Goal: Answer question/provide support

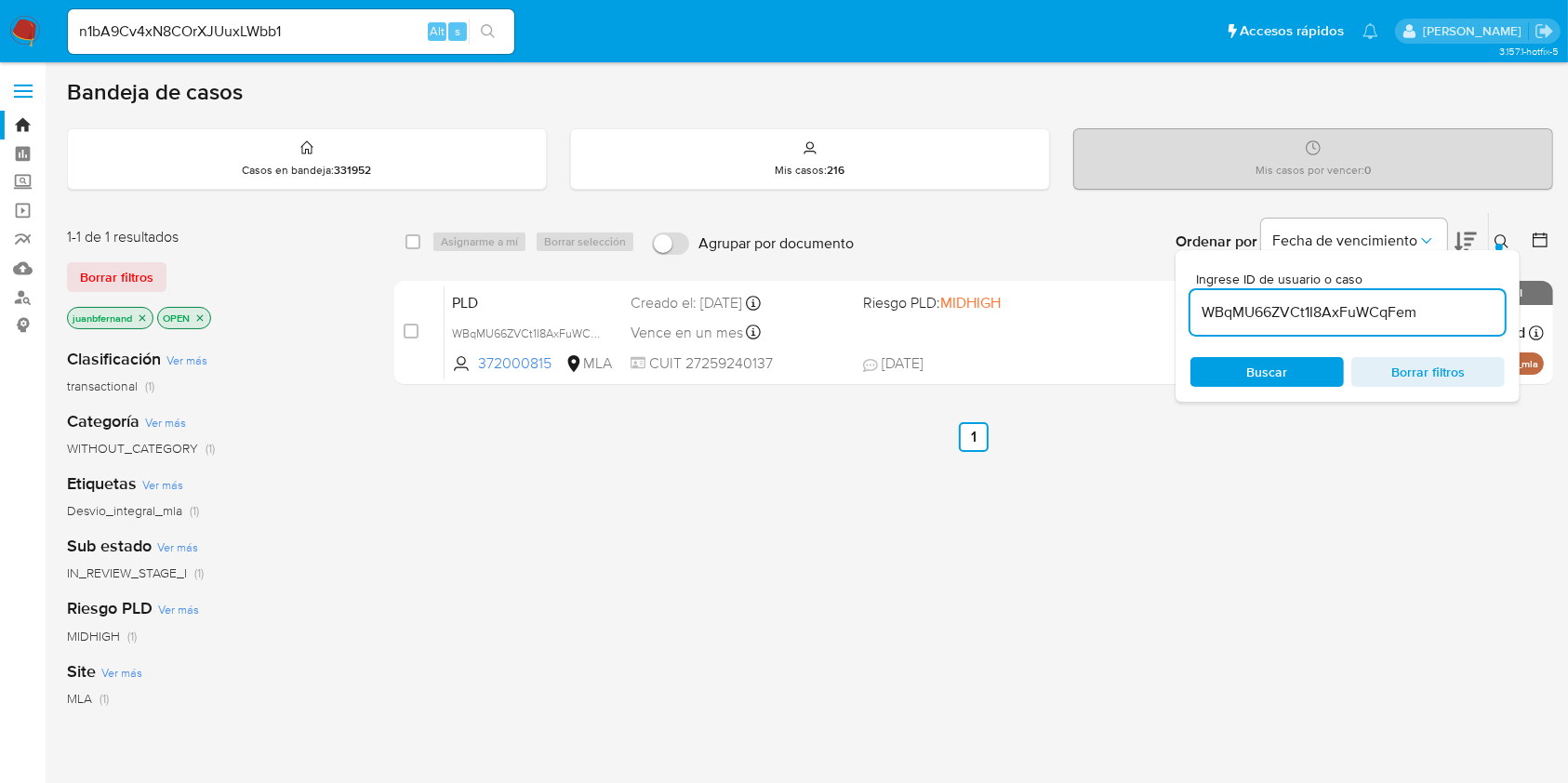
click at [394, 46] on div "n1bA9Cv4xN8COrXJUuxLWbb1 Alt s" at bounding box center [291, 31] width 447 height 45
click at [1432, 307] on input "WBqMU66ZVCt1I8AxFuWCqFem" at bounding box center [1348, 312] width 314 height 24
paste input "h4IBdtQAGXBgldjkF4l4jlCW"
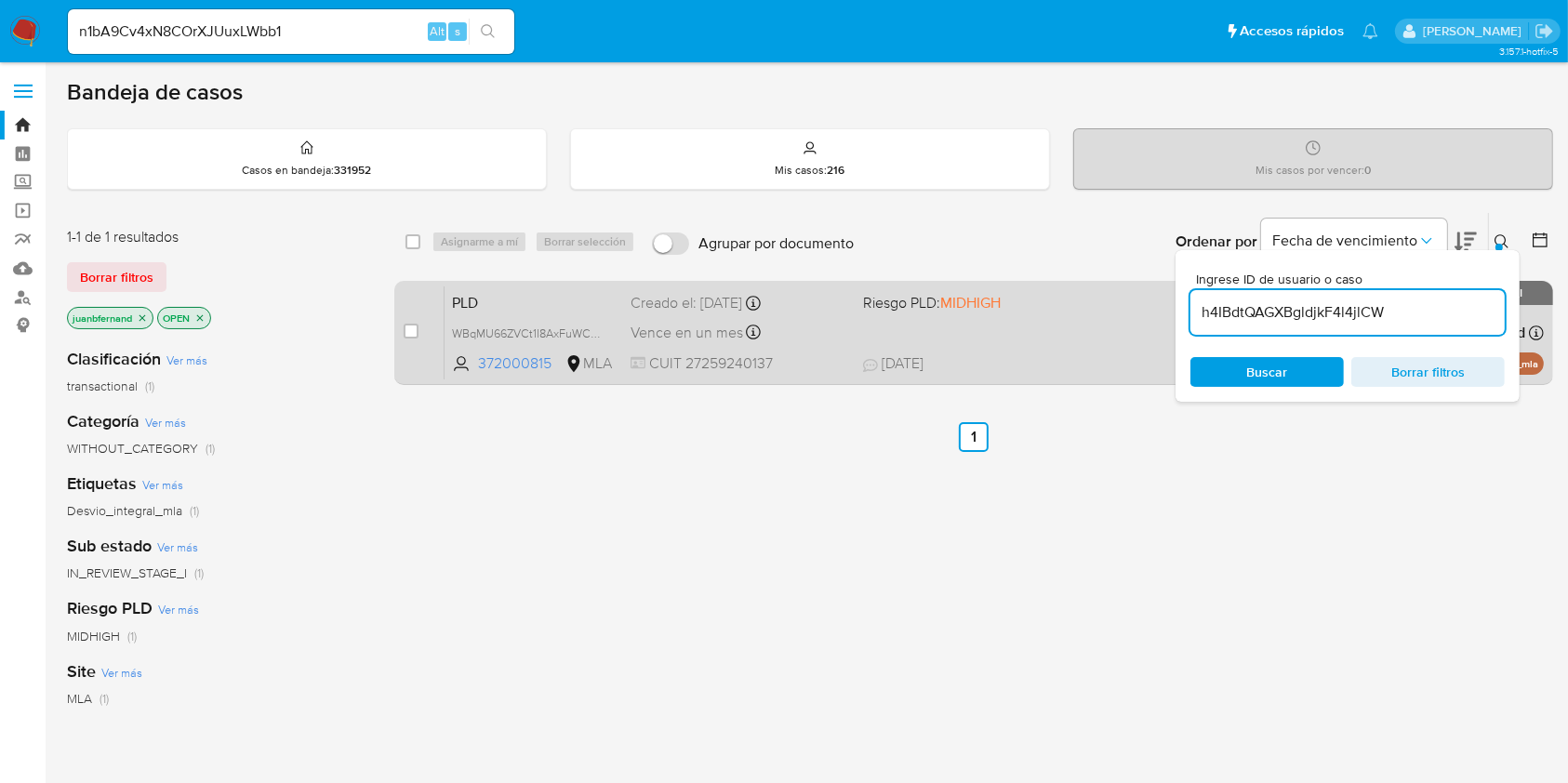
type input "h4IBdtQAGXBgldjkF4l4jlCW"
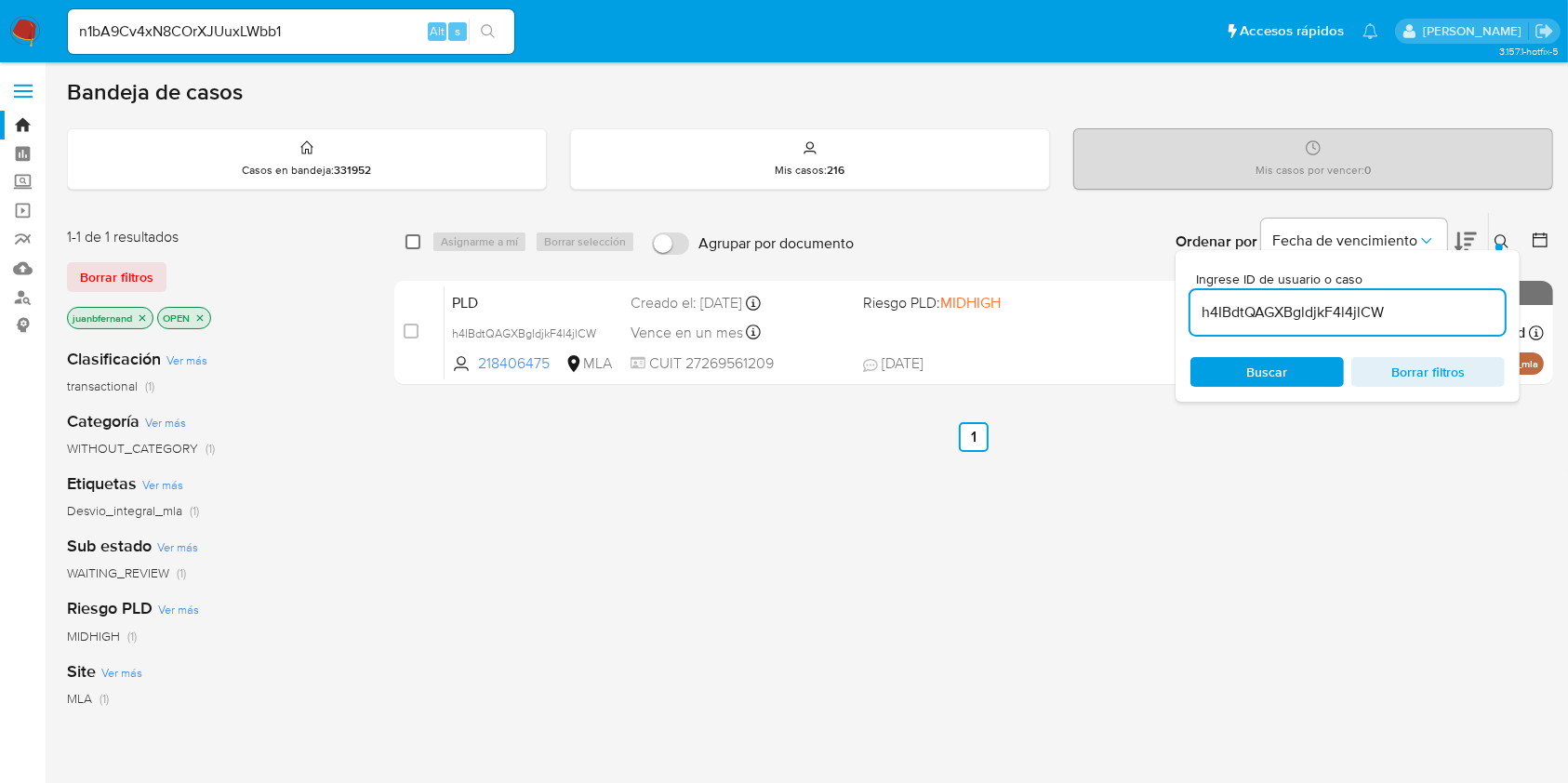
click at [408, 243] on input "checkbox" at bounding box center [413, 242] width 15 height 15
checkbox input "true"
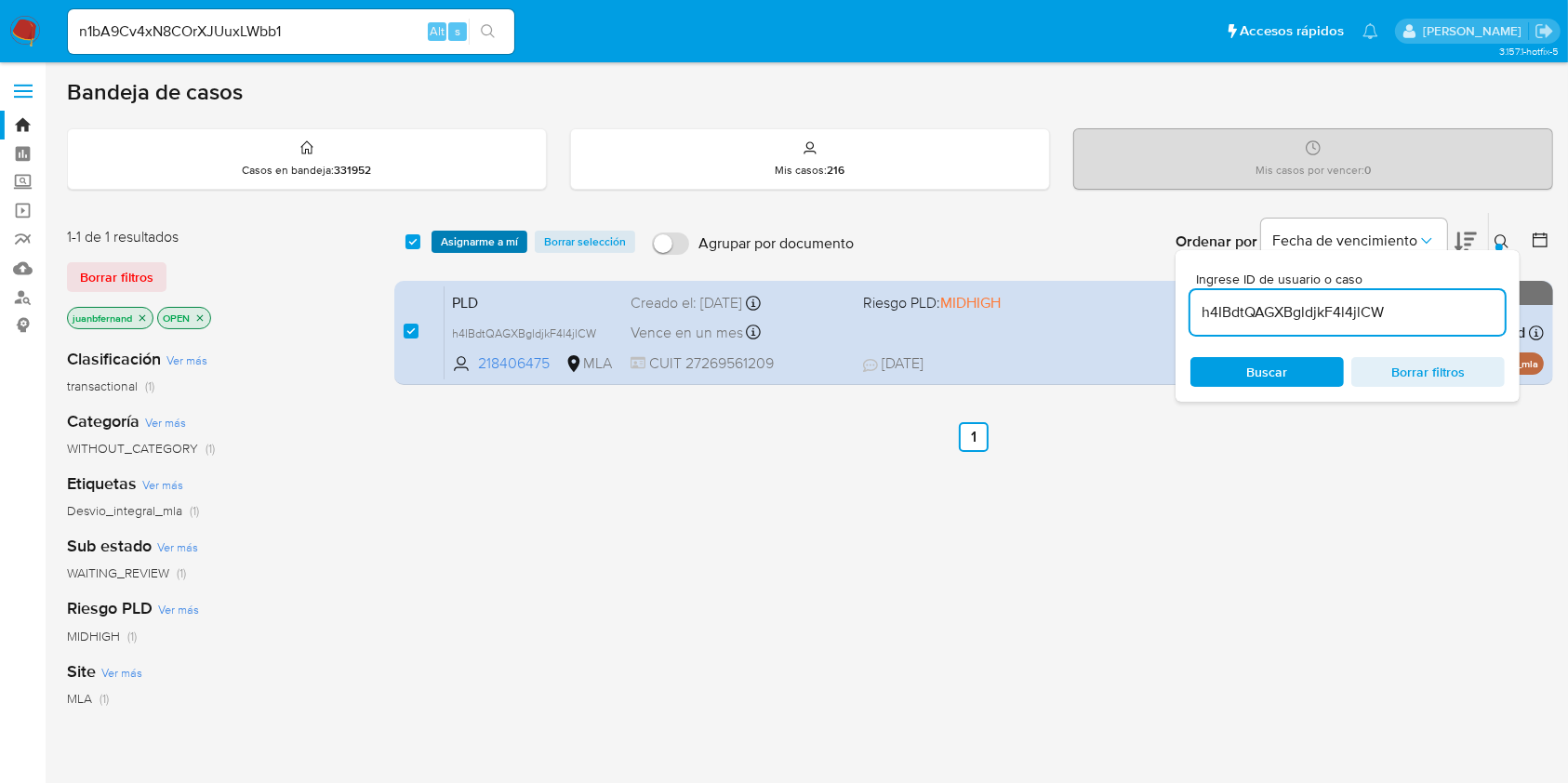
click at [477, 241] on span "Asignarme a mí" at bounding box center [480, 242] width 78 height 19
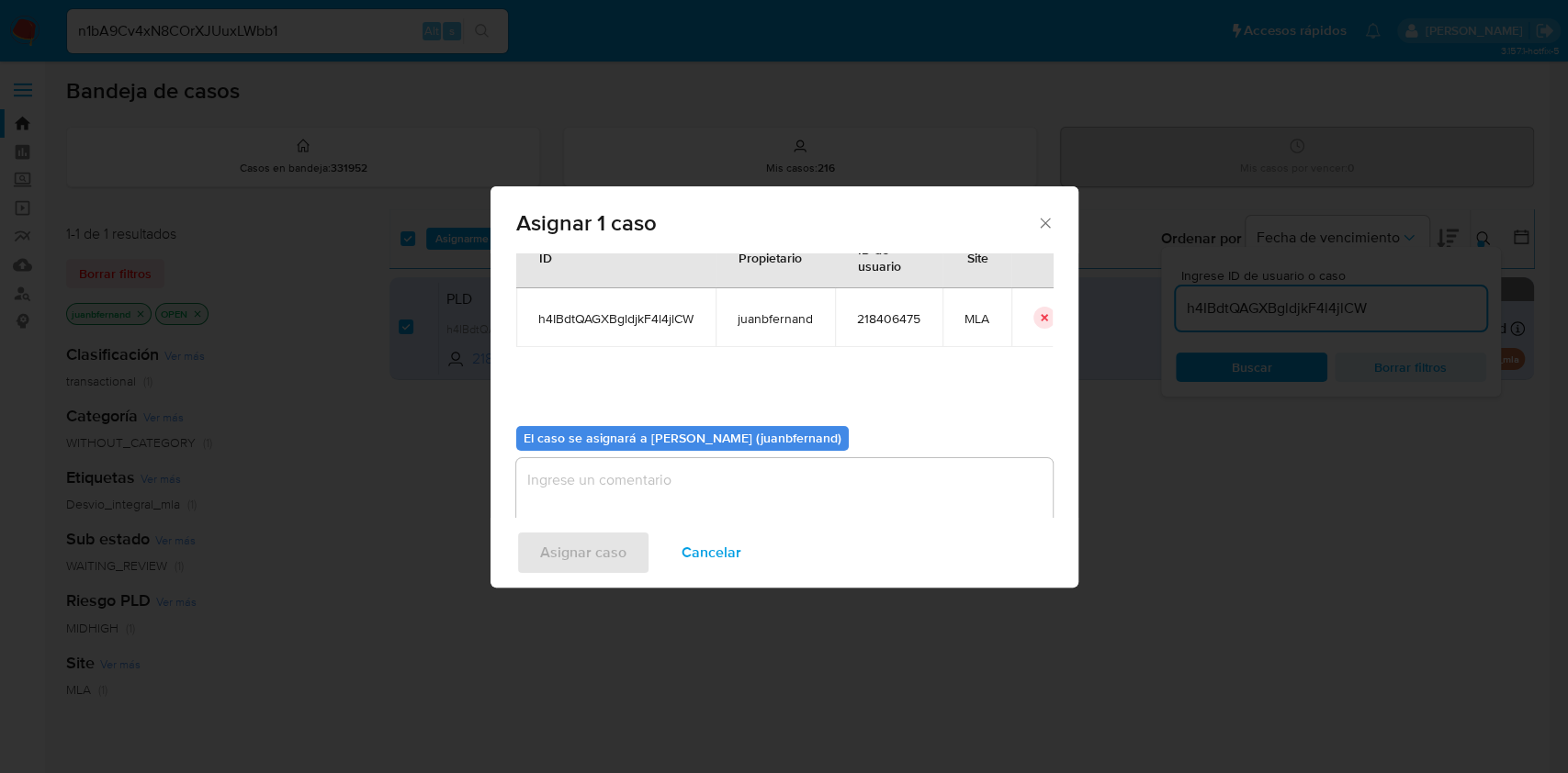
scroll to position [93, 0]
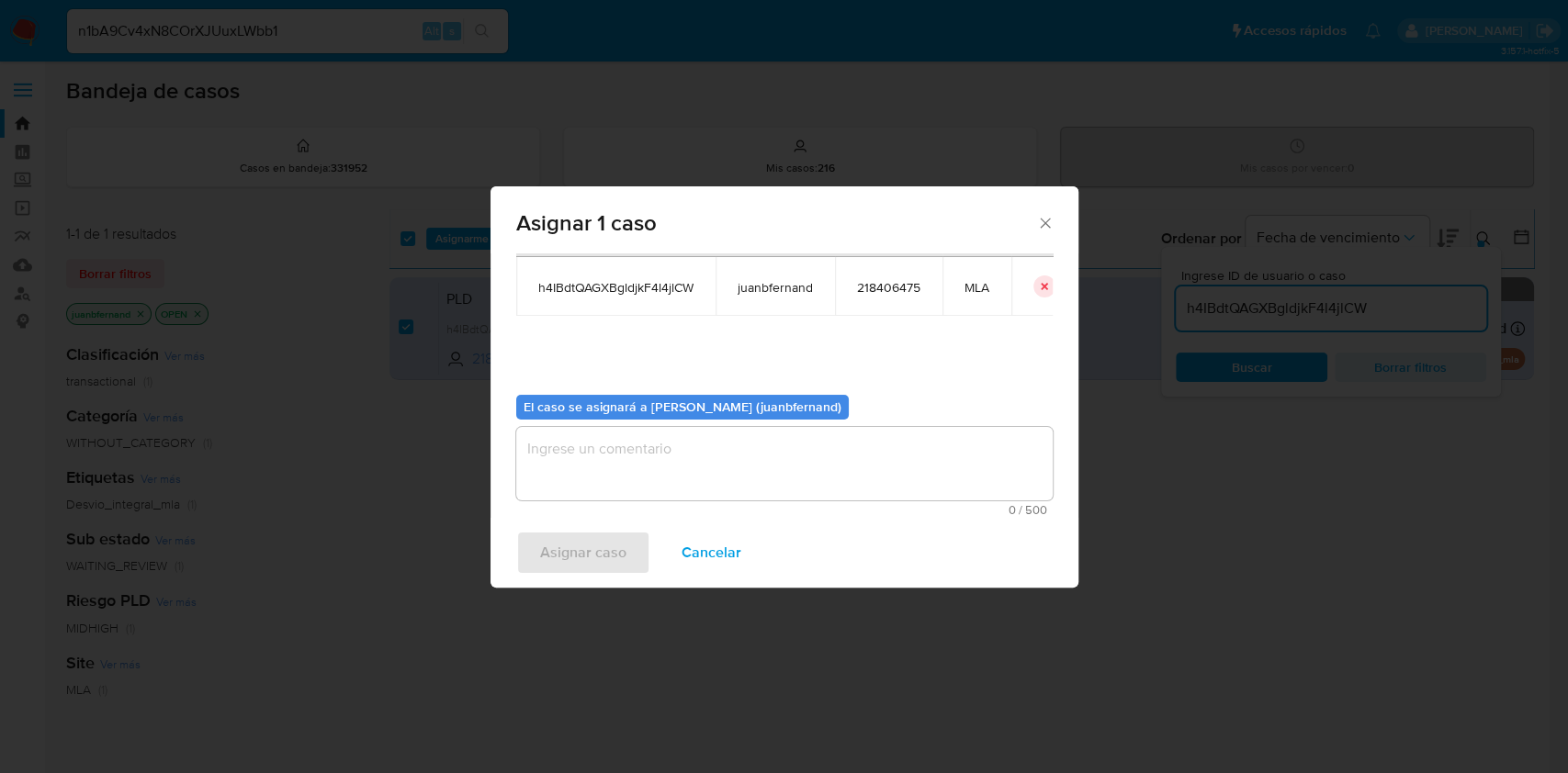
click at [649, 472] on textarea "assign-modal" at bounding box center [784, 464] width 536 height 74
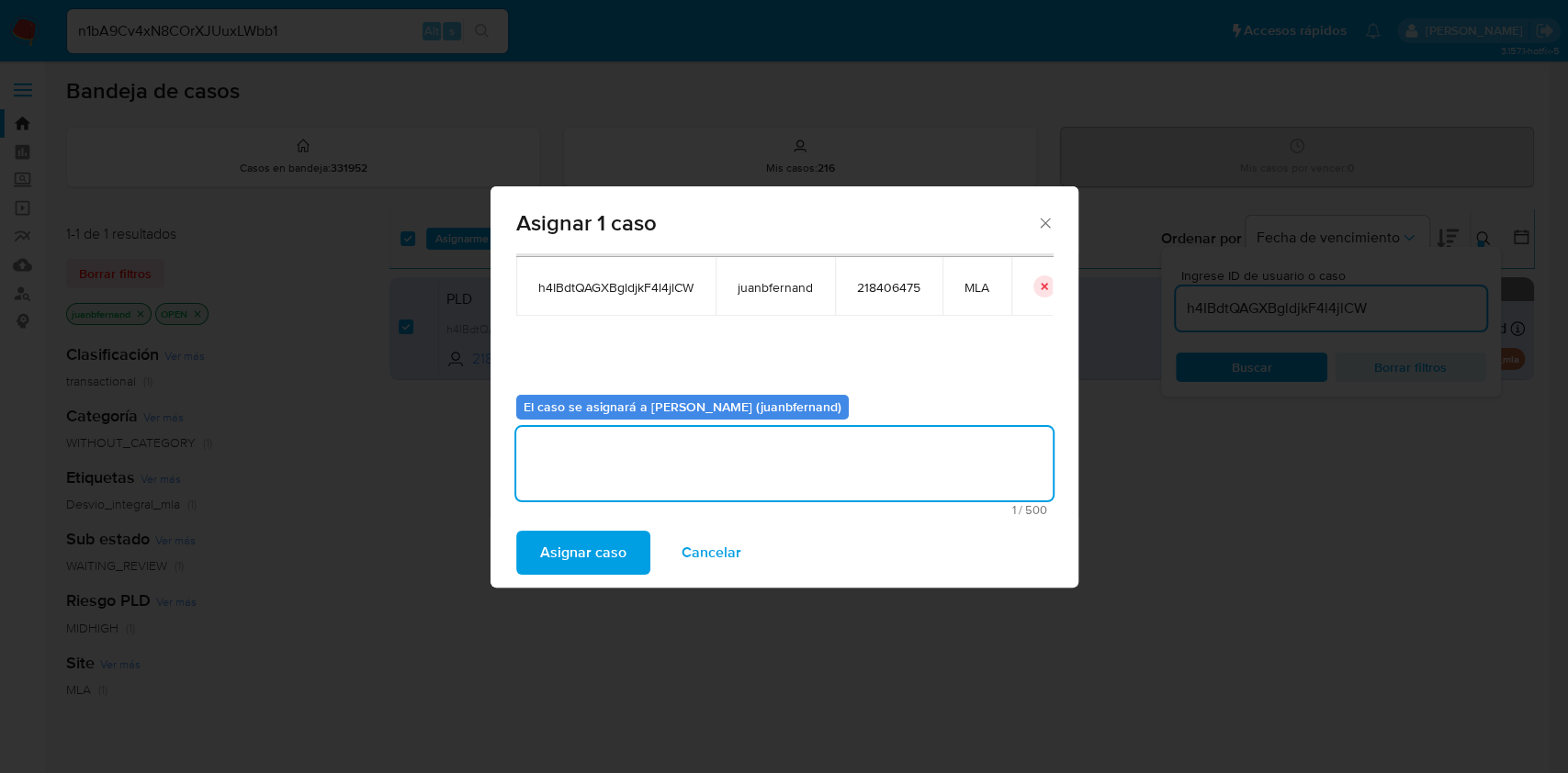
click at [637, 546] on button "Asignar caso" at bounding box center [583, 552] width 135 height 44
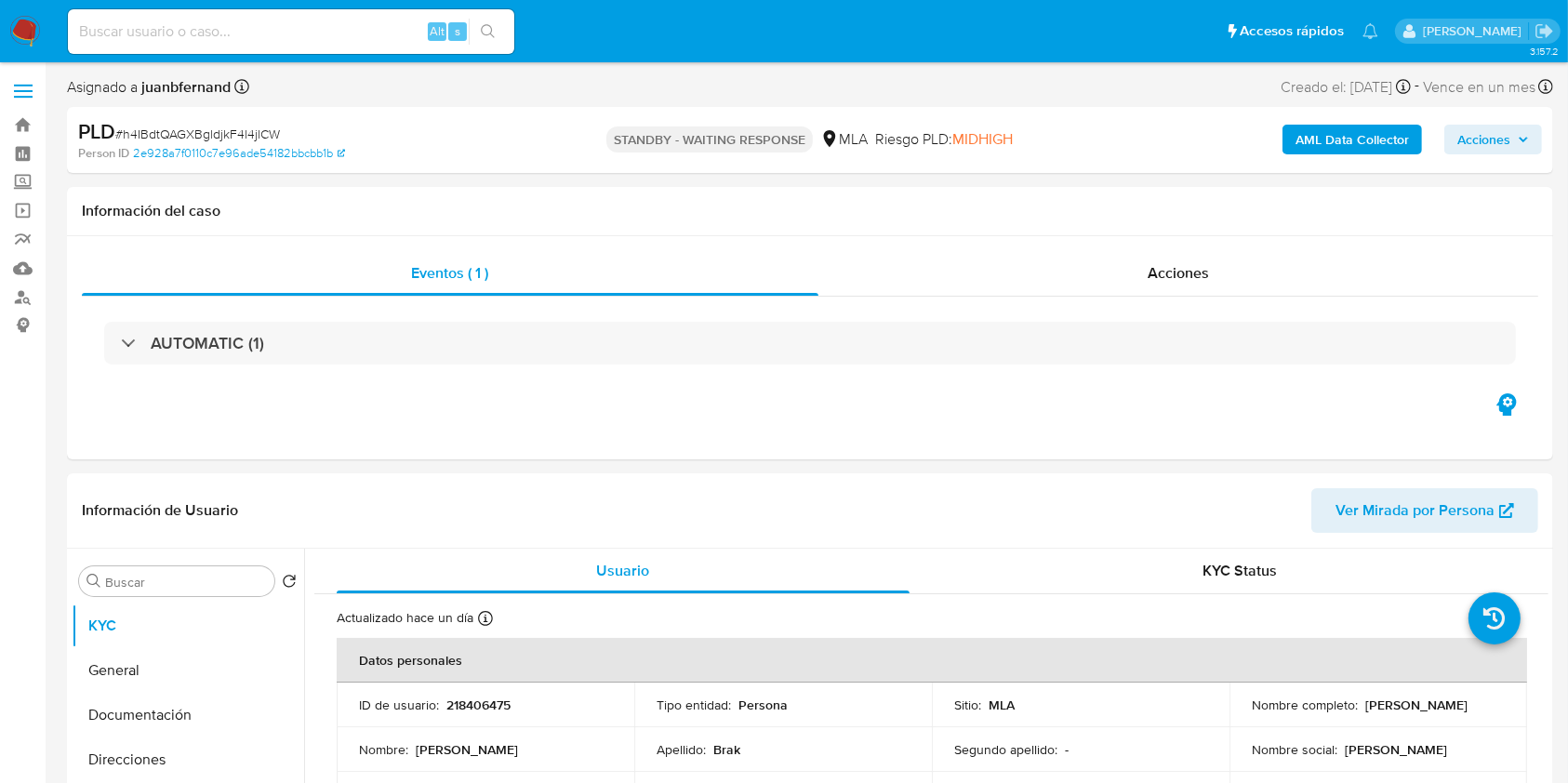
select select "10"
click at [328, 32] on input at bounding box center [291, 32] width 447 height 24
paste input "F7qUgsYd9TW4cCUiaoYYYUgO"
type input "F7qUgsYd9TW4cCUiaoYYYUgO"
click at [498, 44] on button "search-icon" at bounding box center [488, 32] width 38 height 26
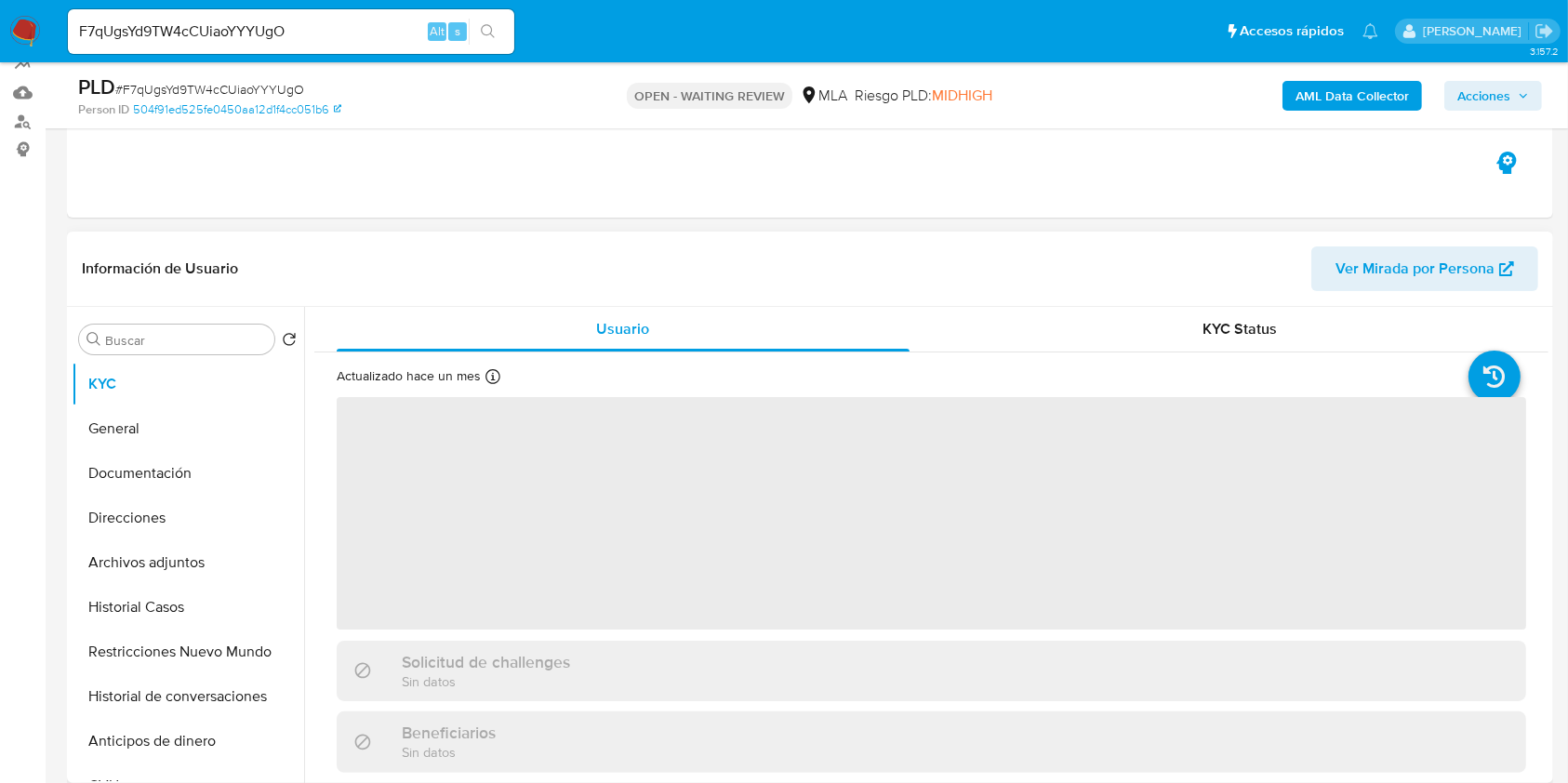
scroll to position [372, 0]
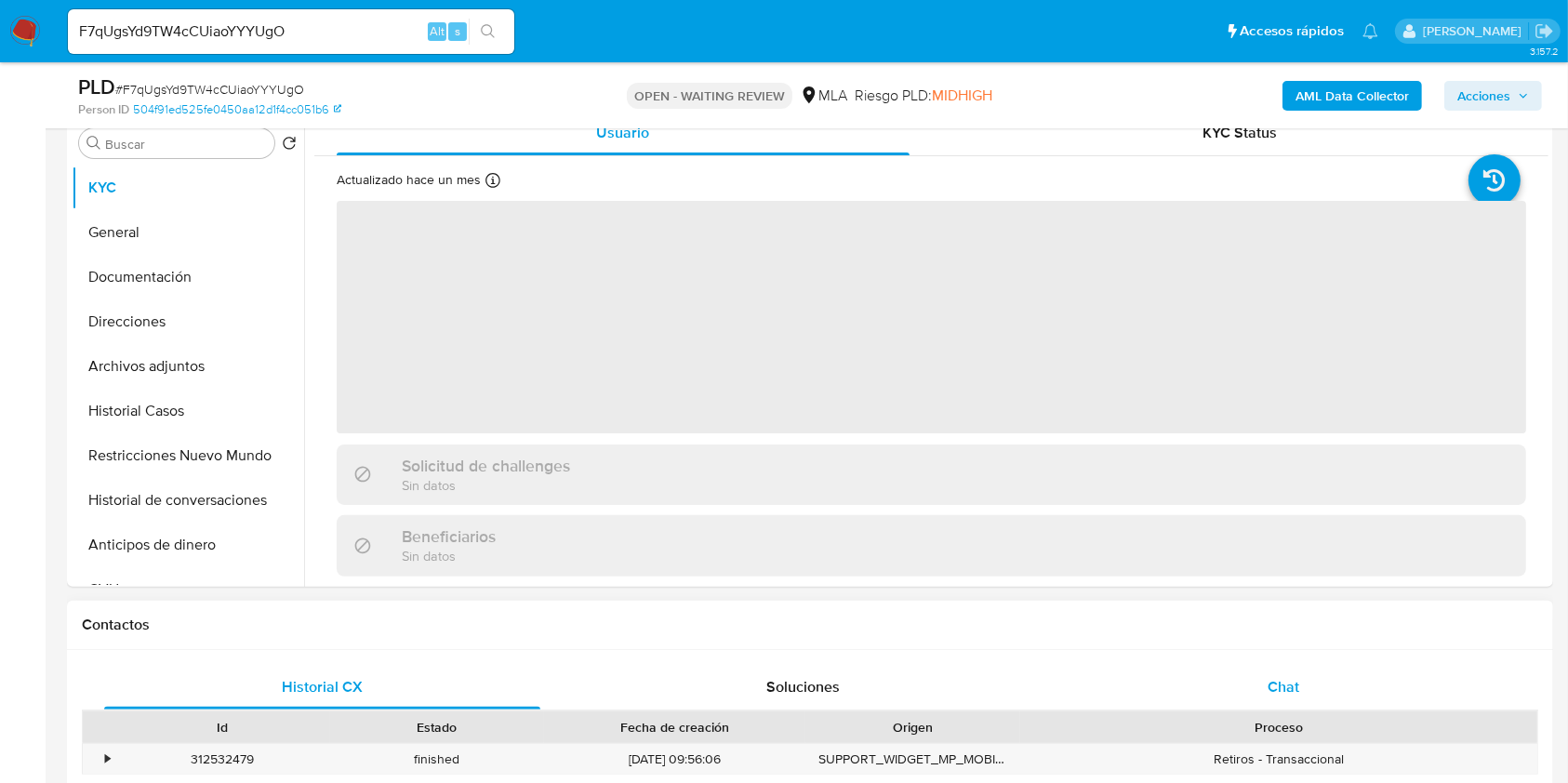
click at [1222, 680] on div "Chat" at bounding box center [1283, 686] width 436 height 45
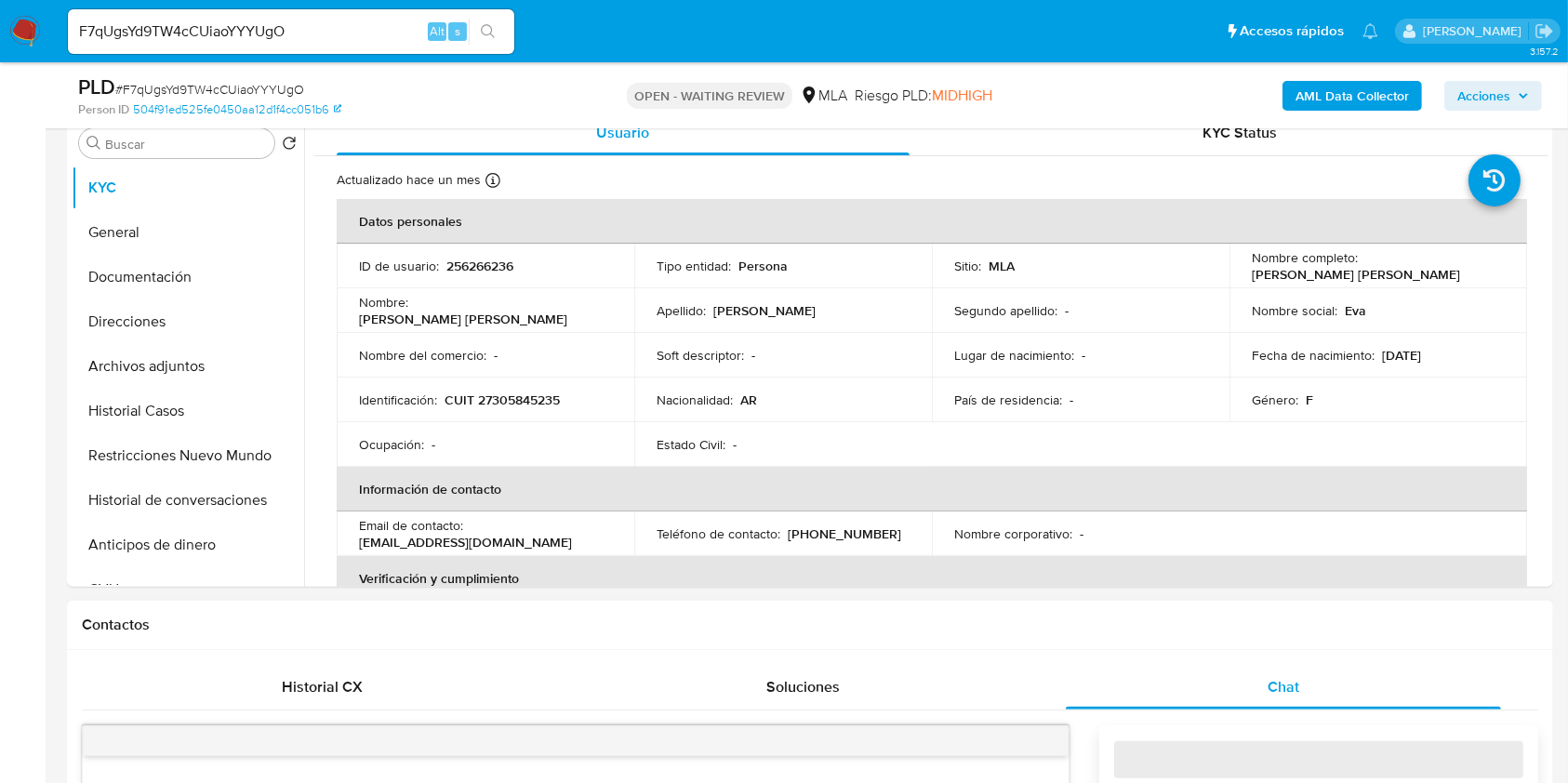
select select "10"
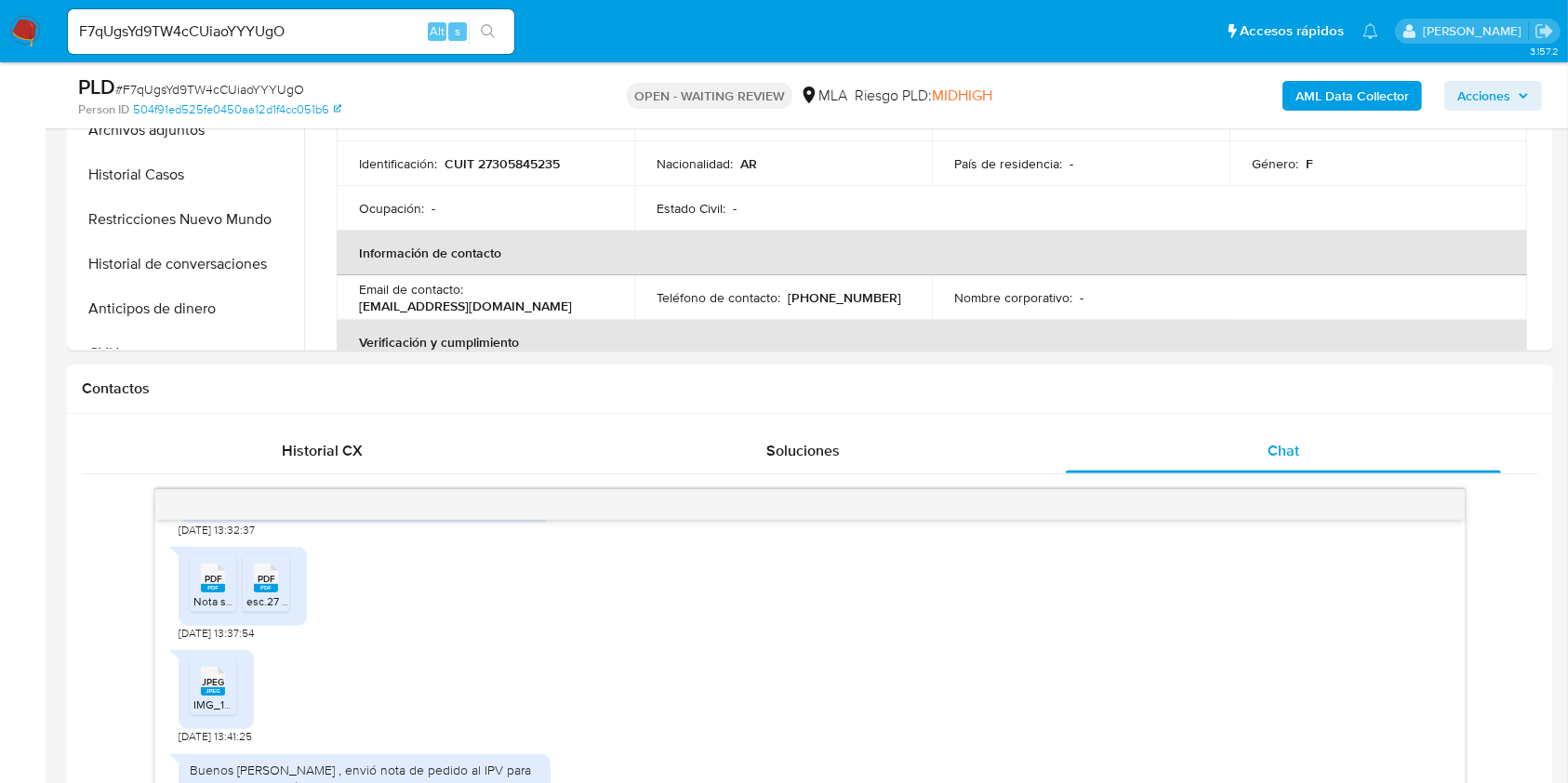
scroll to position [495, 0]
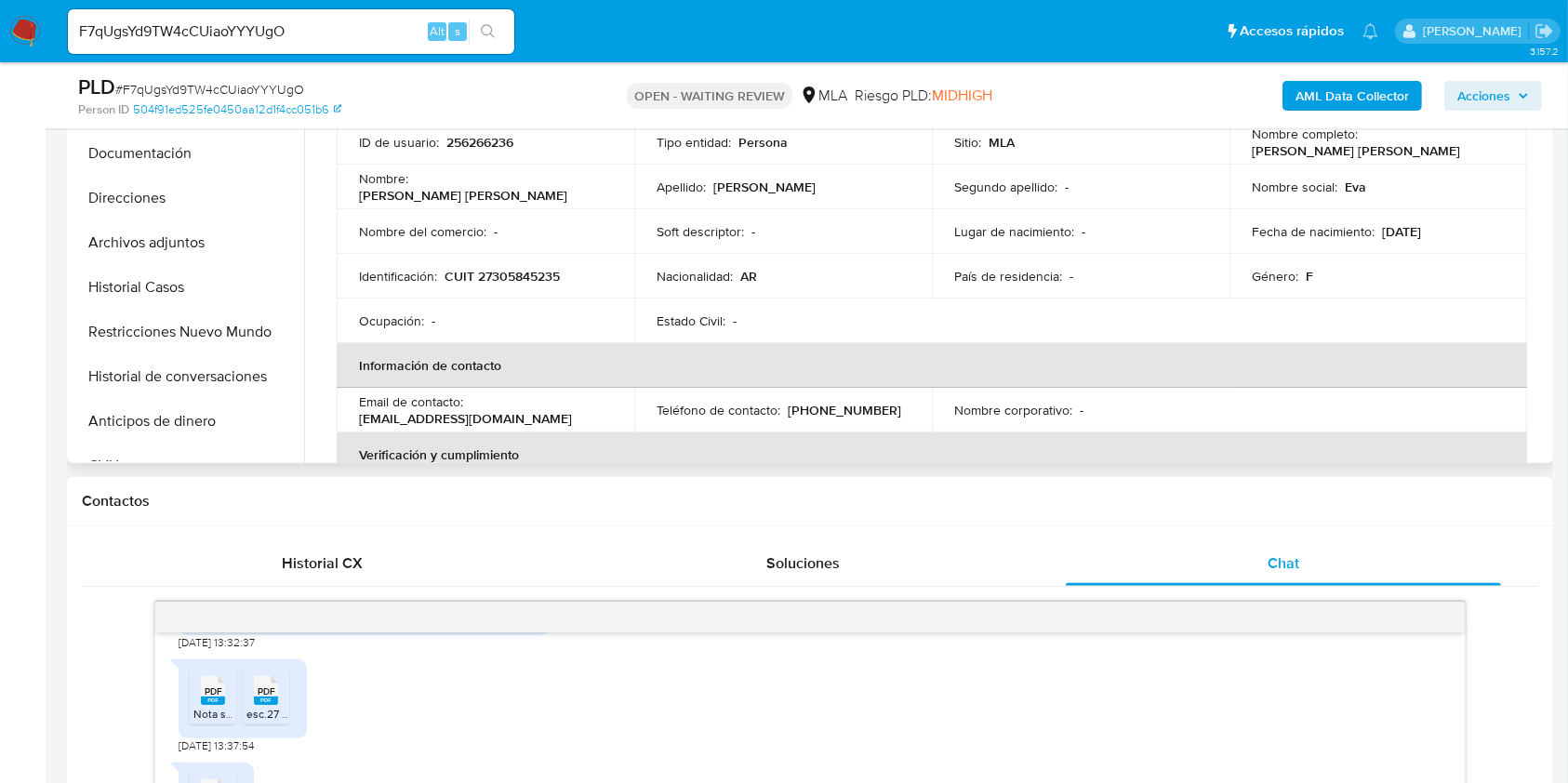
click at [507, 421] on p "[EMAIL_ADDRESS][DOMAIN_NAME]" at bounding box center [466, 418] width 213 height 17
drag, startPoint x: 507, startPoint y: 421, endPoint x: 369, endPoint y: 422, distance: 138.0
click at [369, 422] on p "[EMAIL_ADDRESS][DOMAIN_NAME]" at bounding box center [466, 418] width 213 height 17
copy p "[EMAIL_ADDRESS][DOMAIN_NAME]"
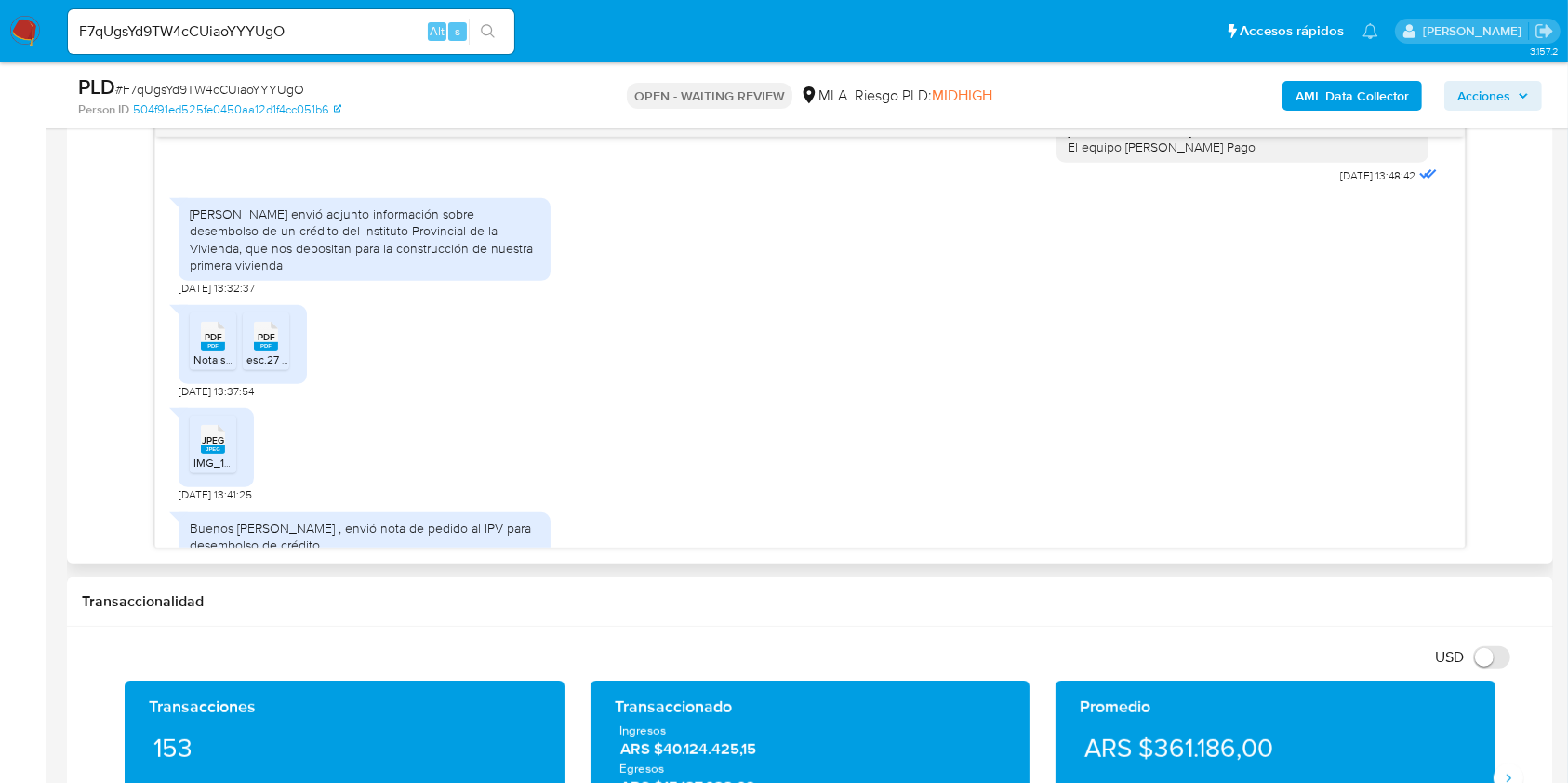
scroll to position [1401, 0]
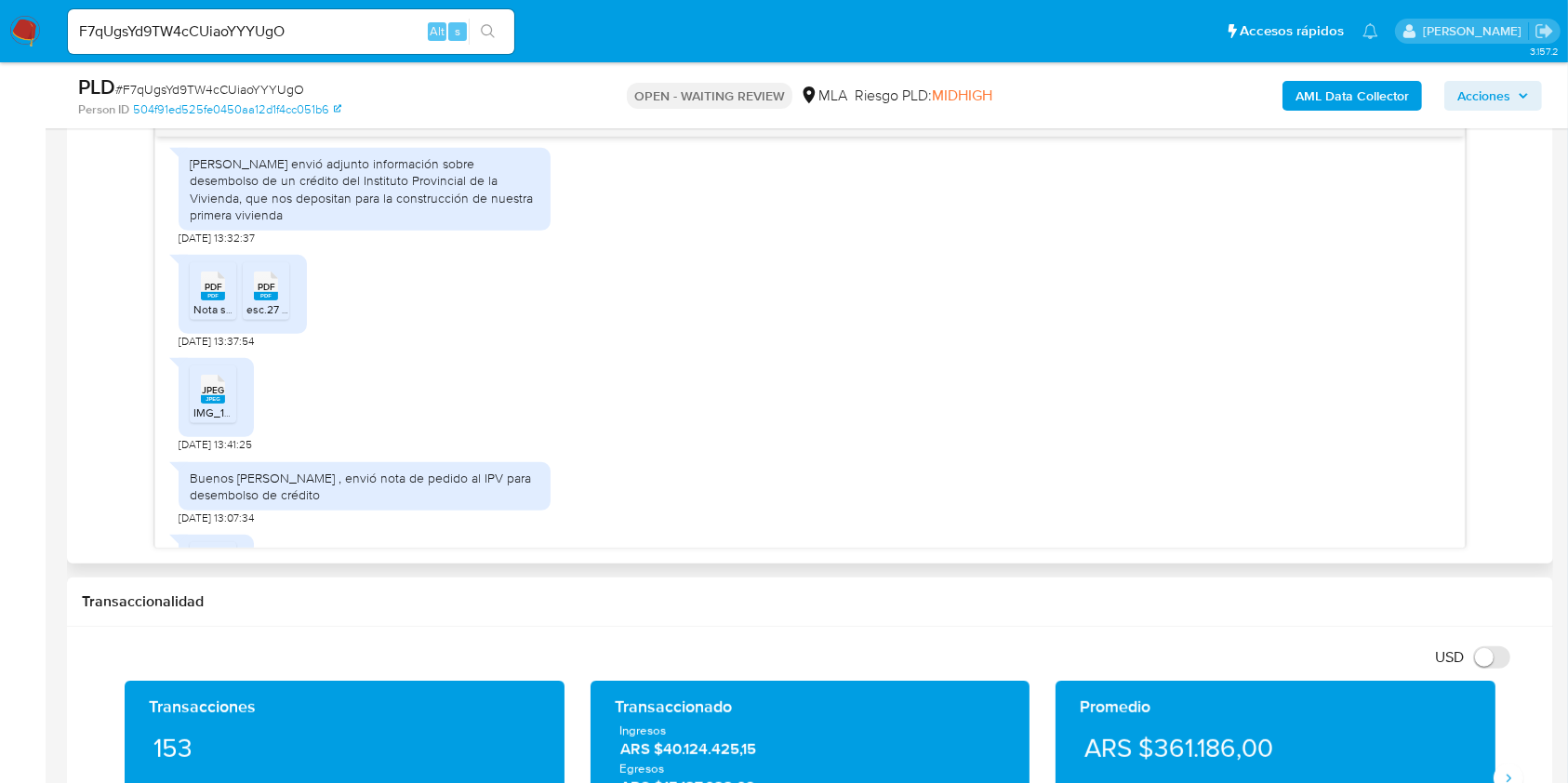
click at [183, 349] on span "[DATE] 13:37:54" at bounding box center [217, 341] width 76 height 15
drag, startPoint x: 183, startPoint y: 369, endPoint x: 214, endPoint y: 372, distance: 31.1
click at [214, 349] on span "[DATE] 13:37:54" at bounding box center [217, 341] width 76 height 15
copy span "[DATE]"
click at [199, 216] on div "[PERSON_NAME] envió adjunto información sobre desembolso de un crédito del Inst…" at bounding box center [365, 189] width 350 height 68
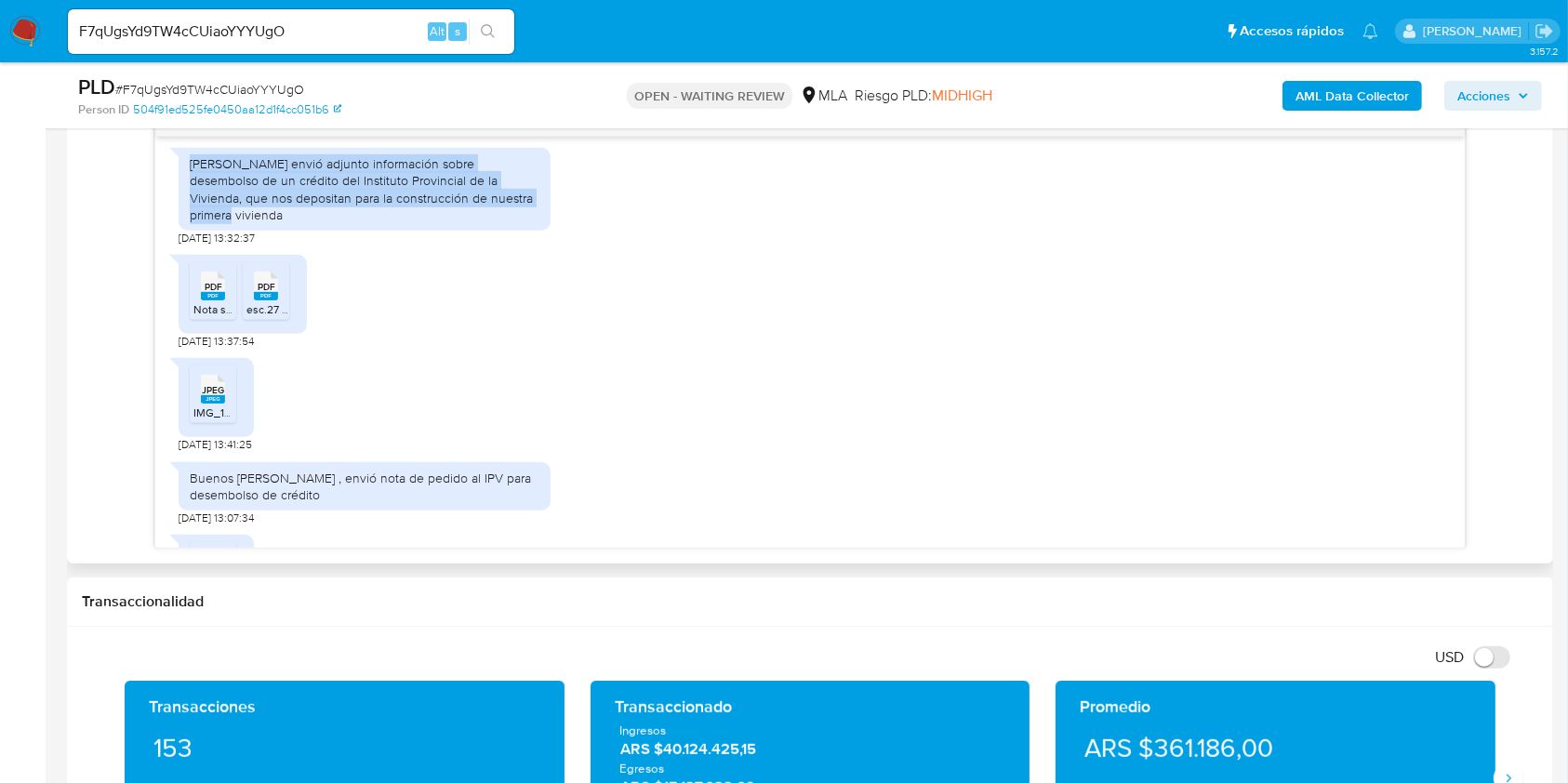
drag, startPoint x: 199, startPoint y: 216, endPoint x: 507, endPoint y: 238, distance: 308.8
click at [507, 223] on div "[PERSON_NAME] envió adjunto información sobre desembolso de un crédito del Inst…" at bounding box center [365, 189] width 350 height 68
copy div "[PERSON_NAME] envió adjunto información sobre desembolso de un crédito del Inst…"
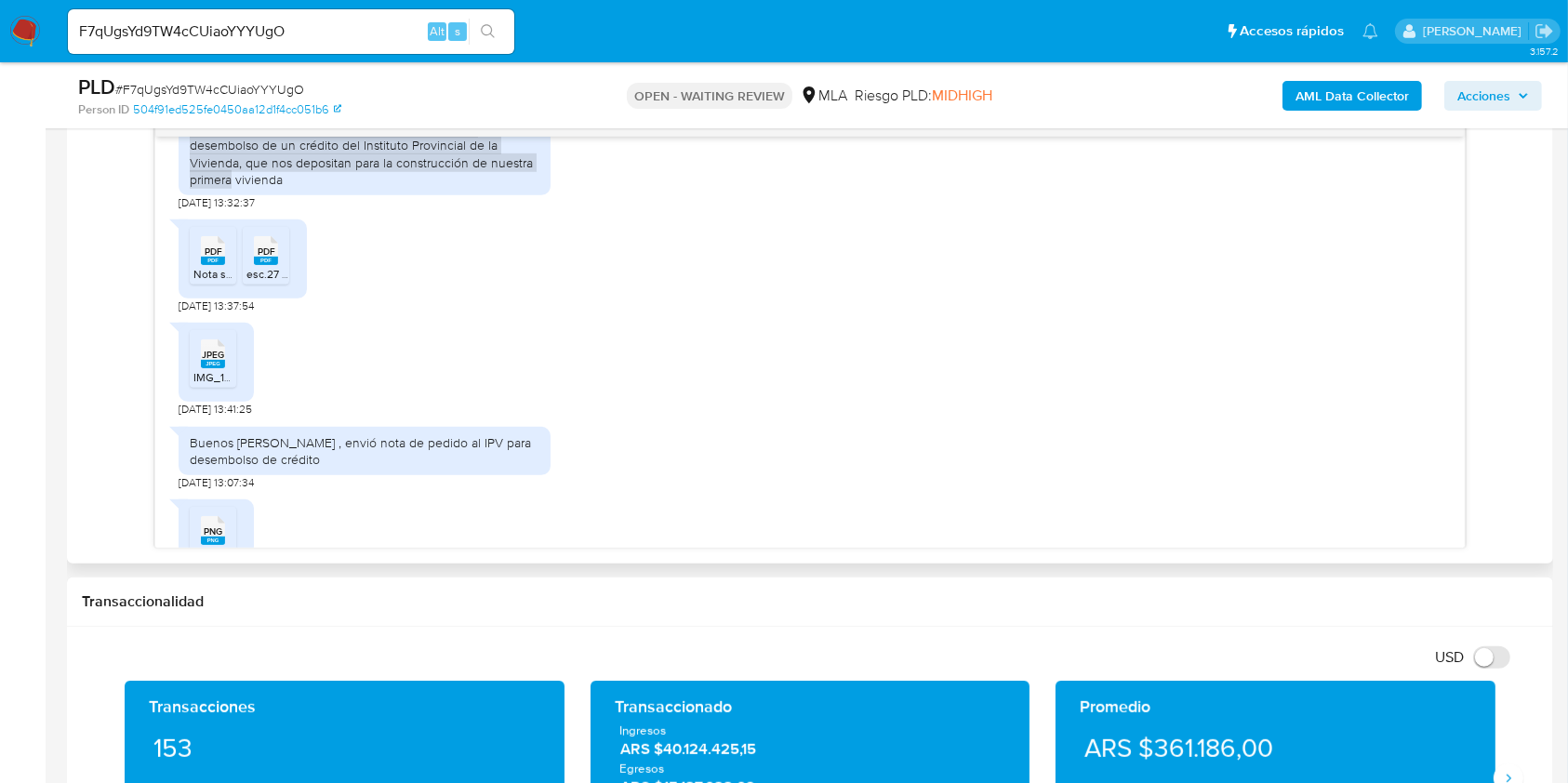
scroll to position [1525, 0]
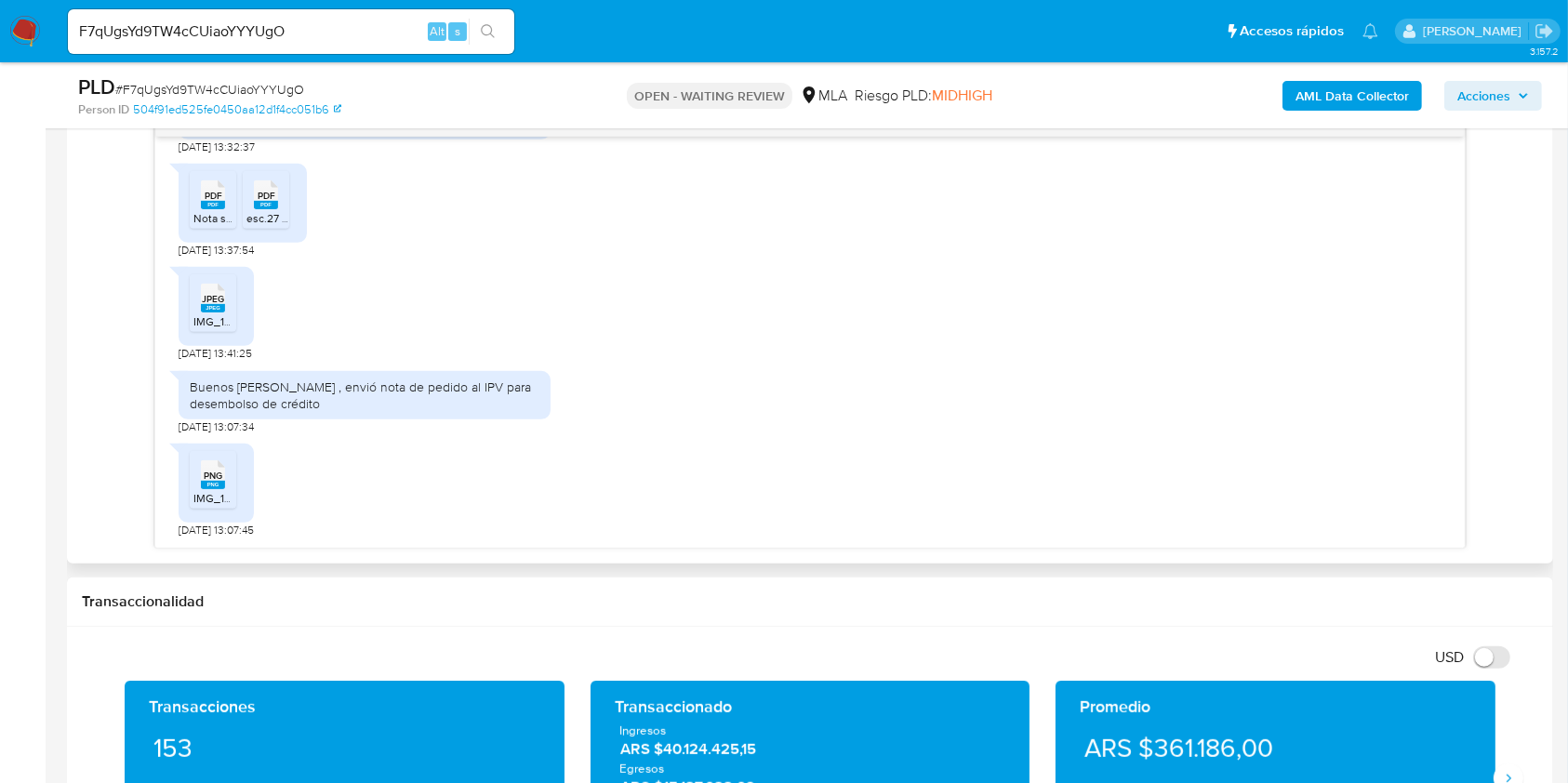
click at [285, 387] on div "Buenos [PERSON_NAME] , envió nota de pedido al IPV para desembolso de crédito" at bounding box center [365, 396] width 350 height 34
drag, startPoint x: 285, startPoint y: 387, endPoint x: 265, endPoint y: 404, distance: 26.2
click at [265, 404] on div "Buenos [PERSON_NAME] , envió nota de pedido al IPV para desembolso de crédito" at bounding box center [365, 396] width 350 height 34
copy div "envió nota de pedido al IPV para desembolso de crédito"
